Goal: Complete application form

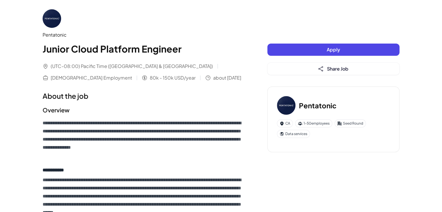
click at [326, 49] on button "Apply" at bounding box center [334, 49] width 132 height 12
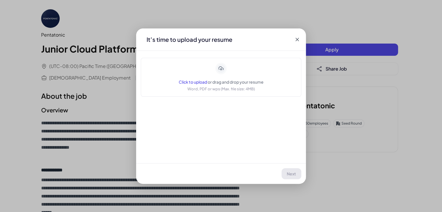
click at [241, 77] on div "Click to upload or drag and drop your resume Word, PDF or wps (Max. file size: …" at bounding box center [221, 77] width 85 height 29
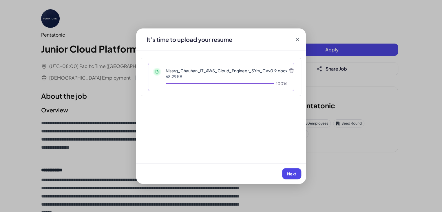
click at [294, 175] on span "Next" at bounding box center [291, 173] width 9 height 5
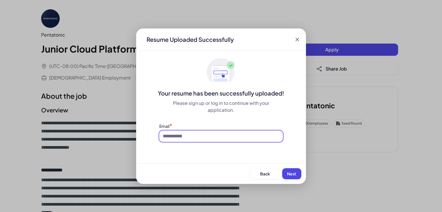
click at [192, 134] on input at bounding box center [220, 135] width 123 height 11
type input "**********"
click at [288, 172] on span "Next" at bounding box center [291, 173] width 9 height 5
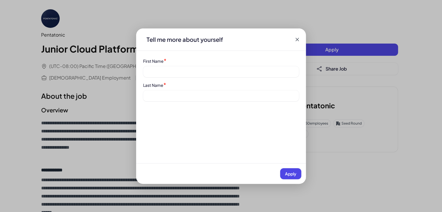
click at [181, 61] on div "First Name *" at bounding box center [221, 61] width 156 height 6
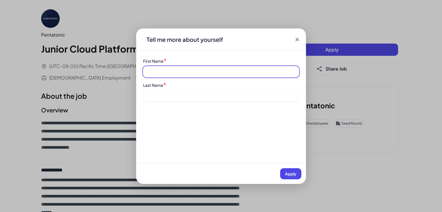
click at [181, 72] on input at bounding box center [221, 71] width 156 height 11
type input "******"
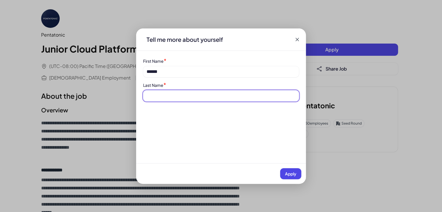
click at [187, 96] on input at bounding box center [221, 95] width 156 height 11
type input "*******"
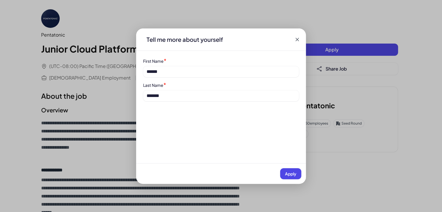
click at [290, 171] on span "Apply" at bounding box center [290, 173] width 11 height 5
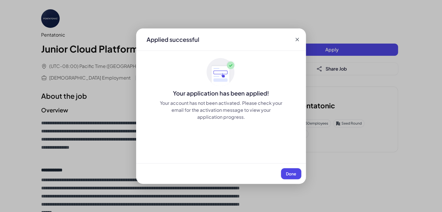
click at [290, 174] on span "Done" at bounding box center [291, 173] width 10 height 5
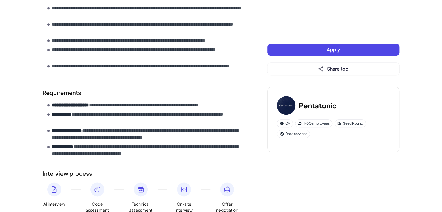
scroll to position [279, 0]
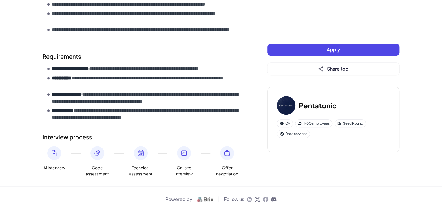
click at [312, 54] on button "Apply" at bounding box center [334, 49] width 132 height 12
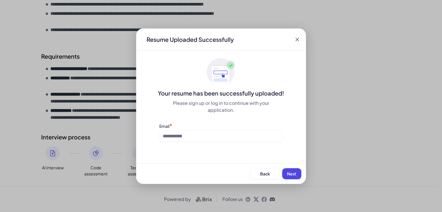
click at [299, 39] on icon at bounding box center [298, 40] width 6 height 6
